Goal: Transaction & Acquisition: Purchase product/service

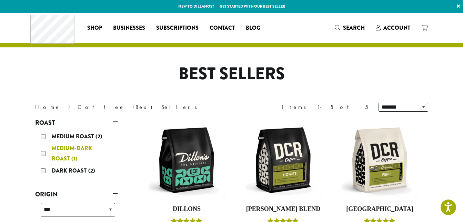
click at [42, 151] on div "Medium-Dark Roast (1)" at bounding box center [78, 153] width 75 height 21
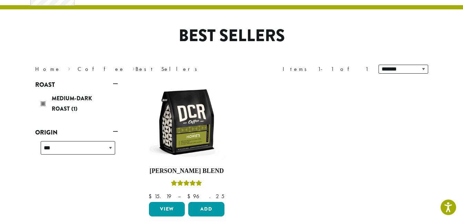
scroll to position [42, 0]
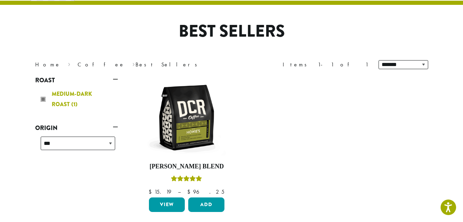
click at [42, 98] on div "Medium-Dark Roast (1)" at bounding box center [78, 99] width 75 height 21
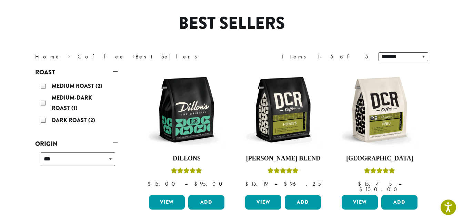
scroll to position [42, 0]
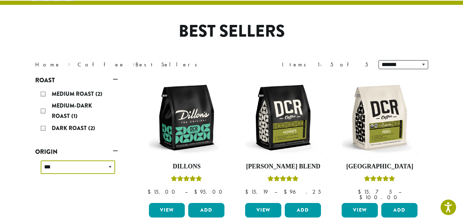
click at [111, 166] on select "**********" at bounding box center [78, 166] width 75 height 13
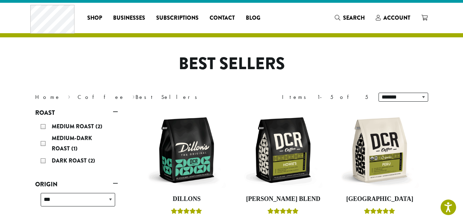
scroll to position [0, 0]
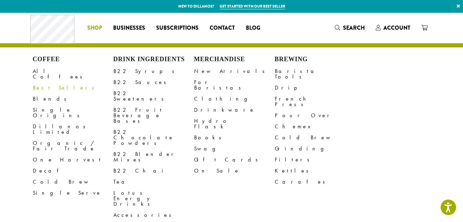
click at [43, 82] on link "Best Sellers" at bounding box center [73, 87] width 81 height 11
click at [51, 82] on link "Best Sellers" at bounding box center [73, 87] width 81 height 11
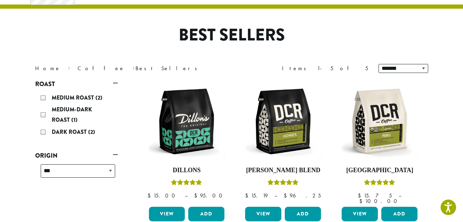
scroll to position [35, 0]
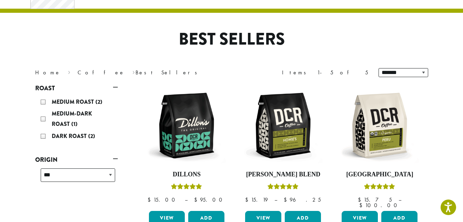
scroll to position [42, 0]
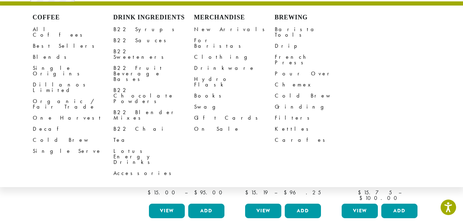
scroll to position [42, 0]
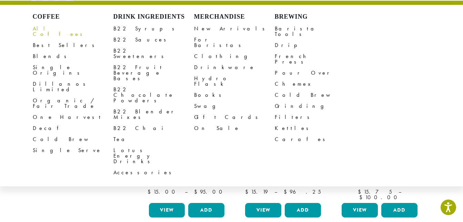
click at [47, 26] on link "All Coffees" at bounding box center [73, 31] width 81 height 17
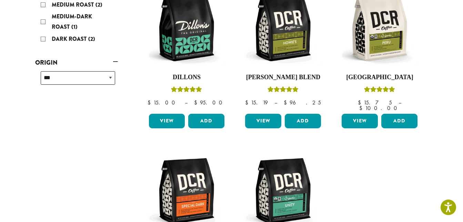
scroll to position [180, 0]
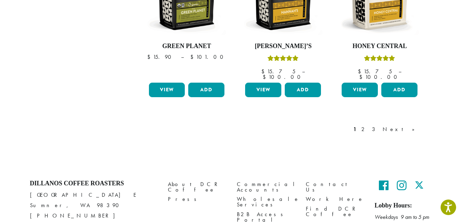
scroll to position [662, 0]
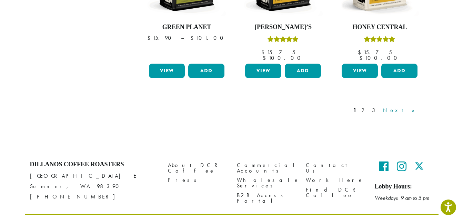
click at [414, 106] on link "Next »" at bounding box center [402, 110] width 40 height 8
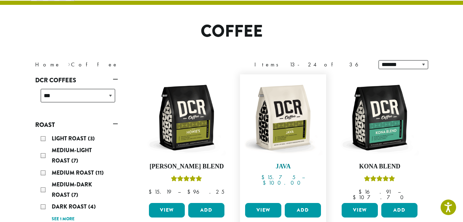
scroll to position [77, 0]
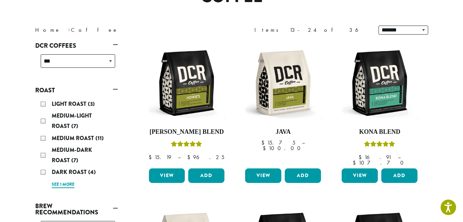
click at [62, 182] on link "See 1 more" at bounding box center [63, 184] width 23 height 7
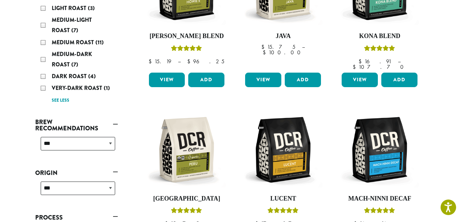
scroll to position [180, 0]
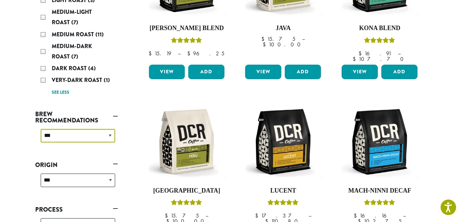
click at [110, 134] on select "**********" at bounding box center [78, 135] width 75 height 13
select select "********"
click at [41, 129] on select "**********" at bounding box center [78, 135] width 75 height 13
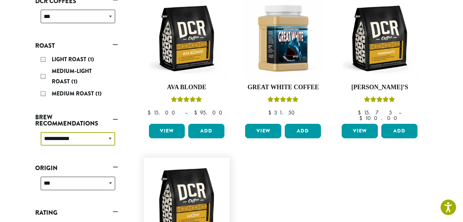
scroll to position [111, 0]
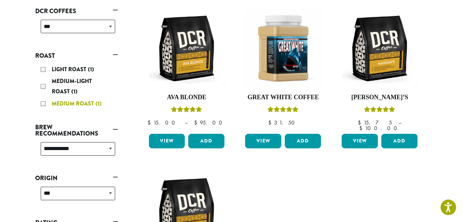
click at [45, 102] on div "Medium Roast (1)" at bounding box center [78, 103] width 75 height 10
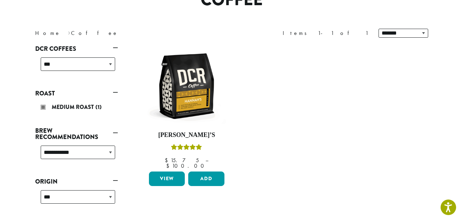
scroll to position [42, 0]
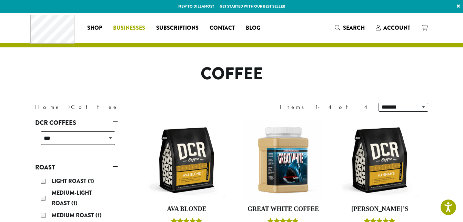
click at [131, 27] on span "Businesses" at bounding box center [129, 28] width 32 height 9
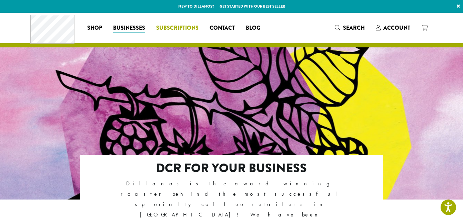
click at [179, 26] on span "Subscriptions" at bounding box center [177, 28] width 42 height 9
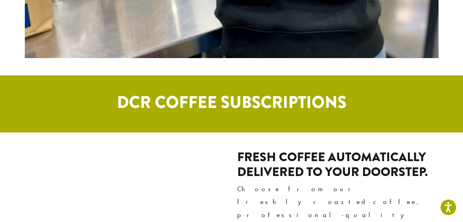
scroll to position [307, 0]
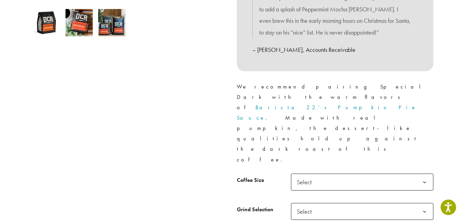
scroll to position [276, 0]
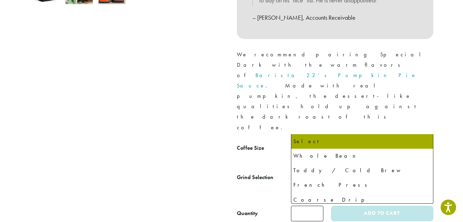
click at [426, 171] on b at bounding box center [425, 179] width 17 height 17
click at [104, 105] on div at bounding box center [128, 11] width 207 height 419
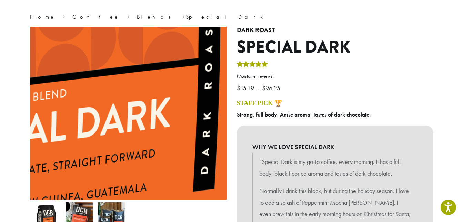
scroll to position [0, 0]
